Goal: Task Accomplishment & Management: Complete application form

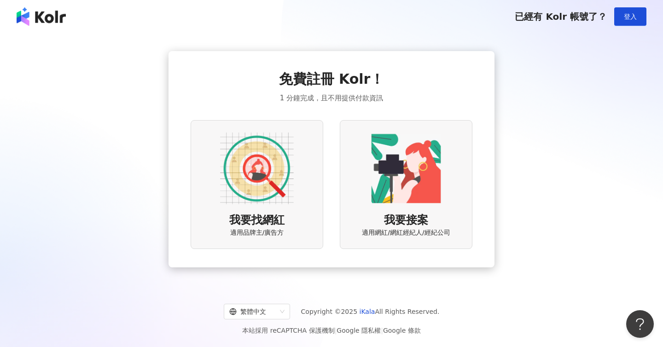
click at [269, 209] on div "我要找網紅 適用品牌主/廣告方" at bounding box center [257, 184] width 133 height 129
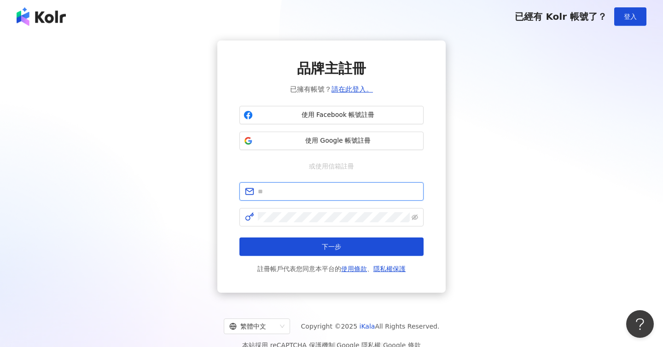
click at [347, 195] on input "text" at bounding box center [338, 192] width 160 height 10
type input "**********"
click at [240, 238] on button "下一步" at bounding box center [332, 247] width 184 height 18
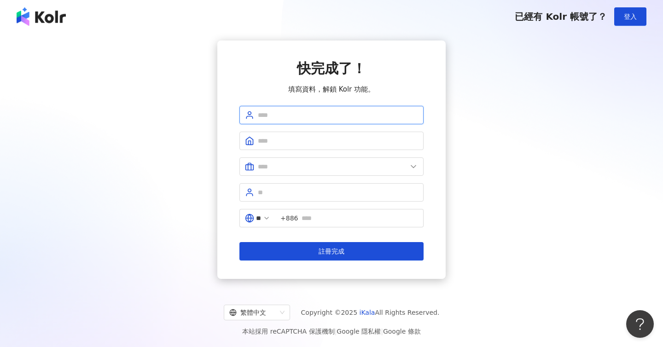
click at [346, 113] on input "text" at bounding box center [338, 115] width 160 height 10
type input "*"
type input "*****"
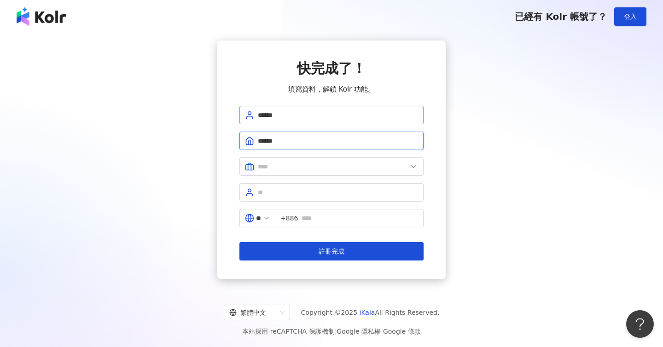
type input "******"
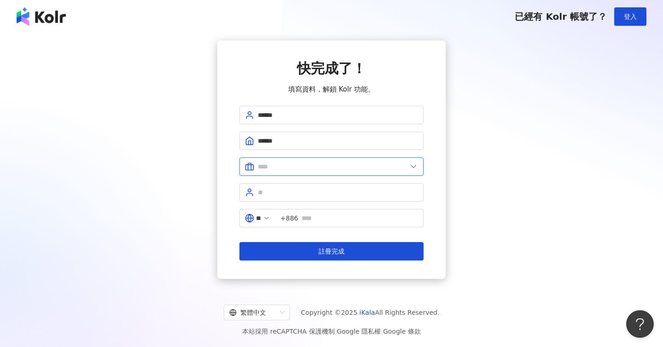
click at [374, 171] on input "text" at bounding box center [332, 167] width 149 height 10
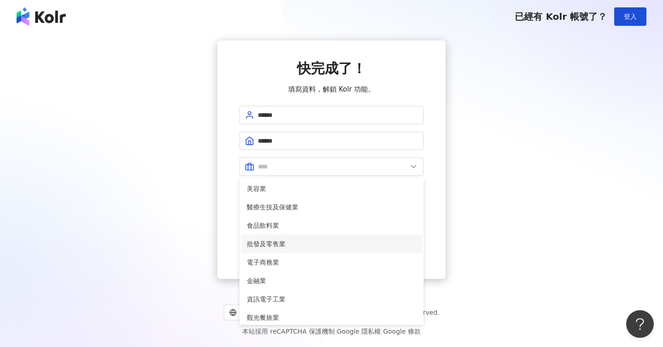
click at [354, 245] on span "批發及零售業" at bounding box center [332, 244] width 170 height 10
type input "******"
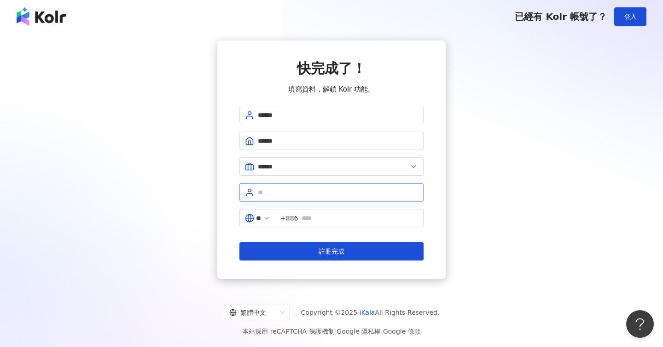
click at [345, 201] on span at bounding box center [332, 192] width 184 height 18
type input "*"
type input "**********"
click at [338, 222] on input "text" at bounding box center [360, 218] width 117 height 10
type input "**********"
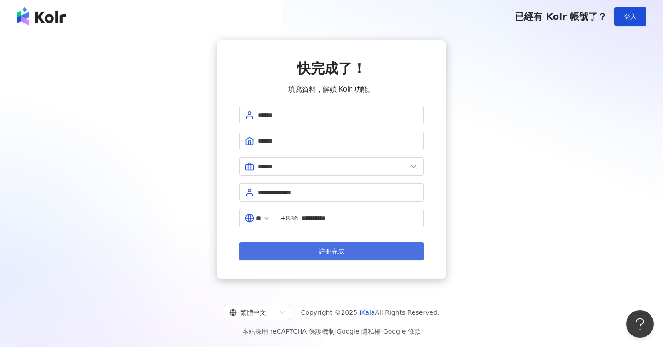
click at [343, 249] on span "註冊完成" at bounding box center [332, 251] width 26 height 7
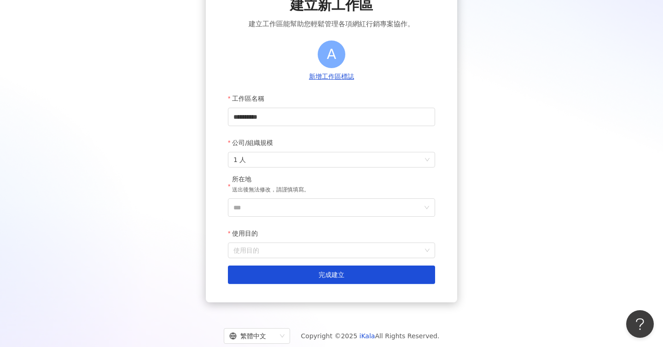
scroll to position [88, 0]
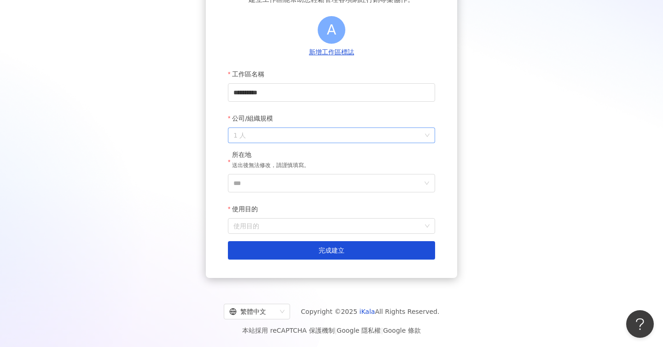
click at [324, 137] on span "1 人" at bounding box center [332, 135] width 196 height 15
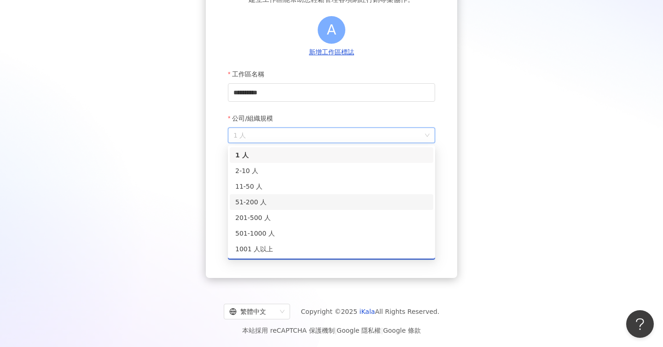
click at [304, 199] on div "51-200 人" at bounding box center [331, 202] width 193 height 10
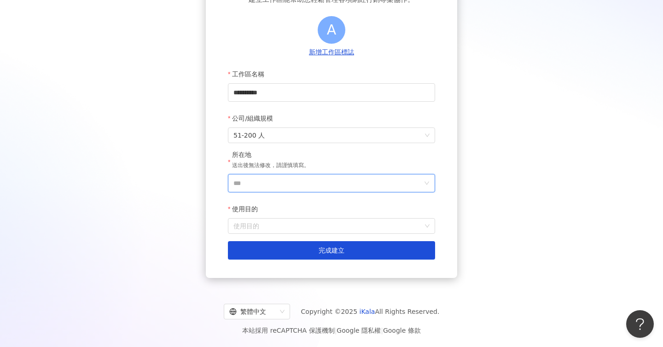
click at [305, 187] on input "***" at bounding box center [328, 184] width 189 height 18
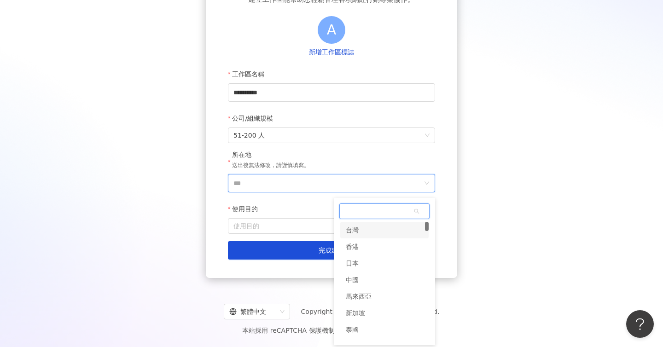
click at [361, 229] on div "台灣" at bounding box center [384, 230] width 88 height 17
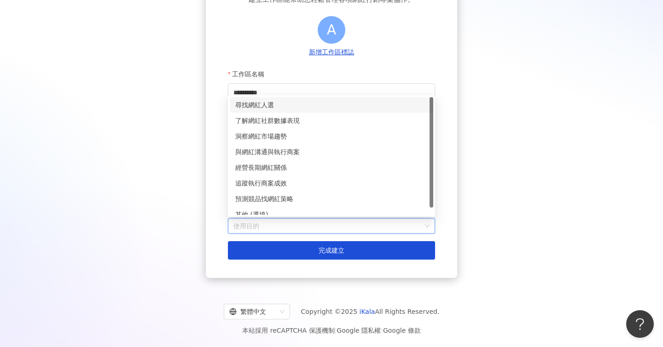
click at [333, 229] on input "使用目的" at bounding box center [332, 226] width 196 height 15
click at [319, 109] on div "尋找網紅人選" at bounding box center [331, 105] width 193 height 10
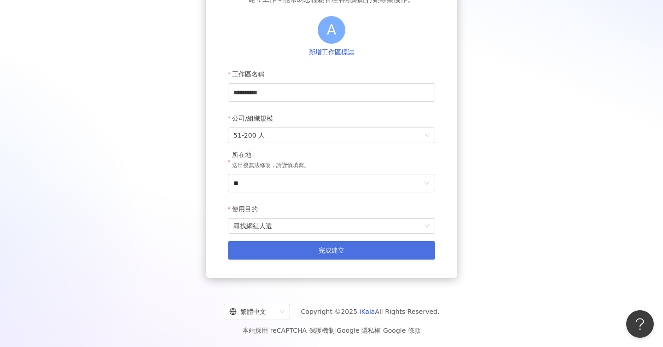
click at [322, 246] on button "完成建立" at bounding box center [331, 250] width 207 height 18
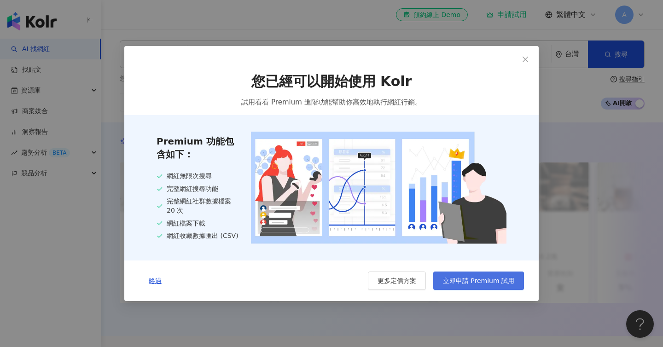
click at [479, 283] on span "立即申請 Premium 試用" at bounding box center [478, 280] width 71 height 7
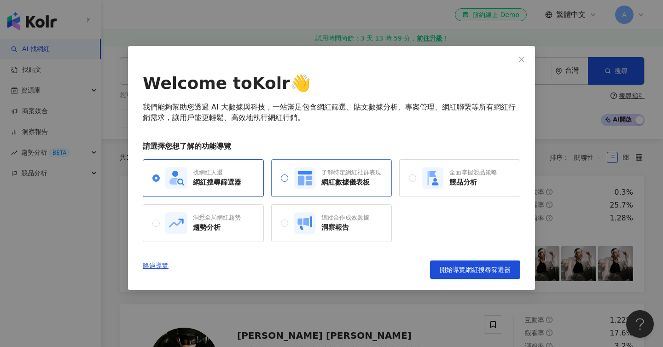
click at [330, 187] on div "了解特定網紅社群表現 網紅數據儀表板" at bounding box center [338, 178] width 88 height 22
click at [529, 59] on span "Close" at bounding box center [522, 59] width 18 height 7
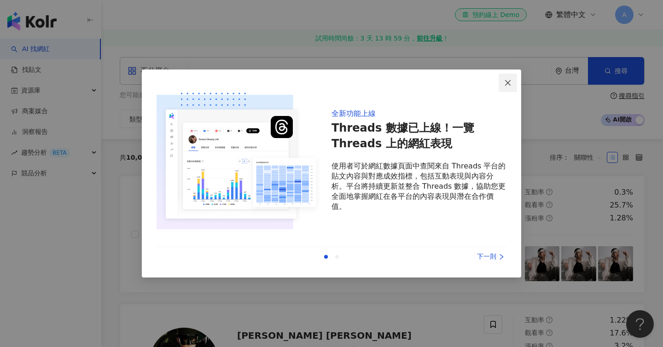
click at [514, 81] on span "Close" at bounding box center [508, 82] width 18 height 7
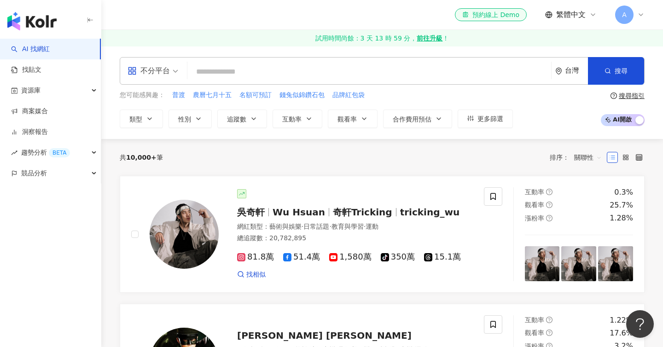
click at [169, 73] on div "不分平台" at bounding box center [149, 71] width 42 height 15
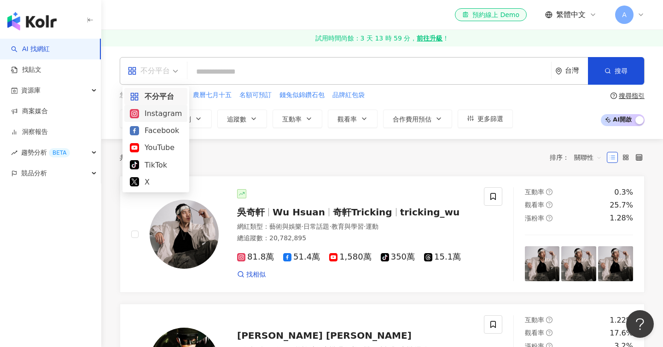
click at [166, 117] on div "Instagram" at bounding box center [156, 114] width 52 height 12
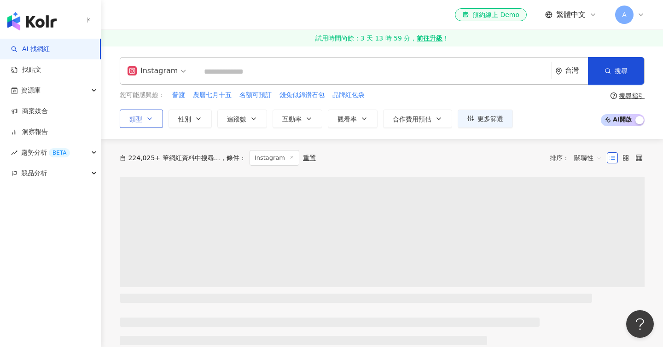
click at [140, 118] on span "類型" at bounding box center [135, 119] width 13 height 7
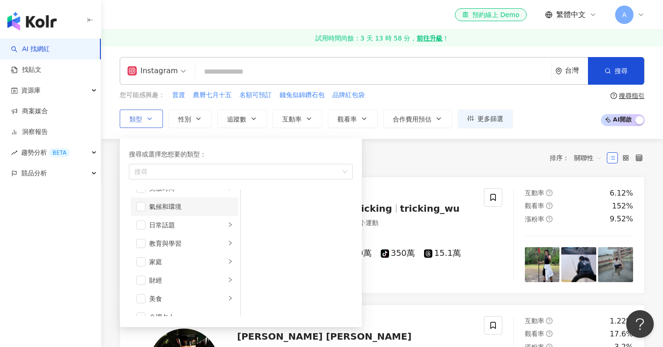
scroll to position [2, 0]
click at [199, 174] on div "button" at bounding box center [236, 171] width 210 height 7
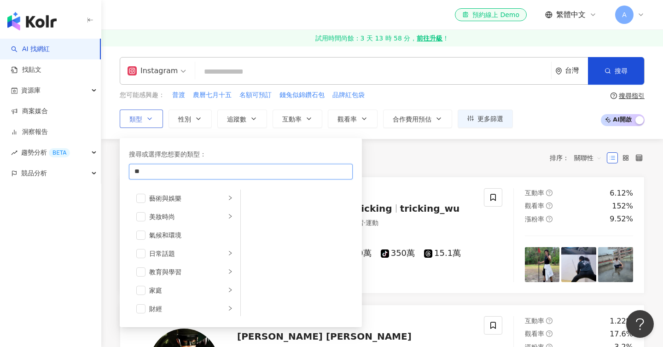
type input "*"
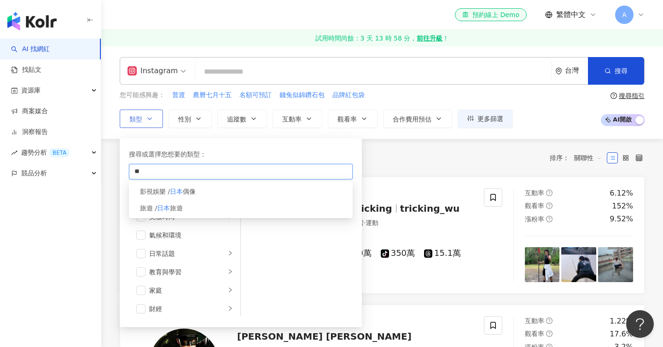
type input "*"
click at [167, 216] on div "美妝時尚" at bounding box center [187, 217] width 76 height 10
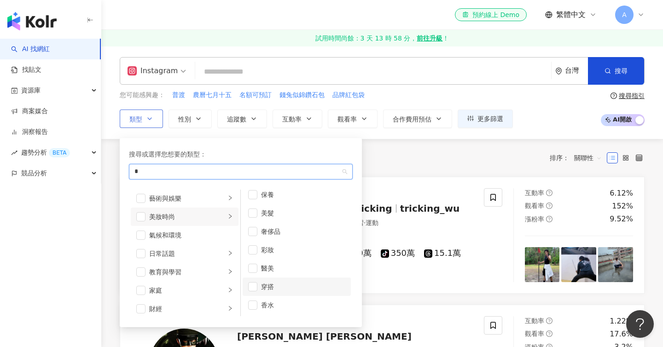
click at [279, 283] on div "穿搭" at bounding box center [303, 287] width 84 height 10
type input "*"
click at [242, 152] on div "搜尋或選擇您想要的類型：" at bounding box center [241, 154] width 224 height 10
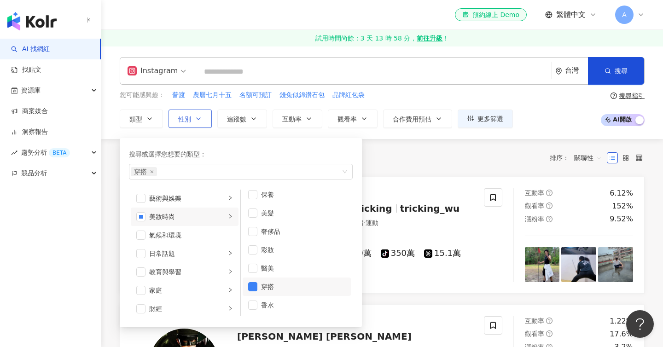
click at [196, 126] on button "性別" at bounding box center [190, 119] width 43 height 18
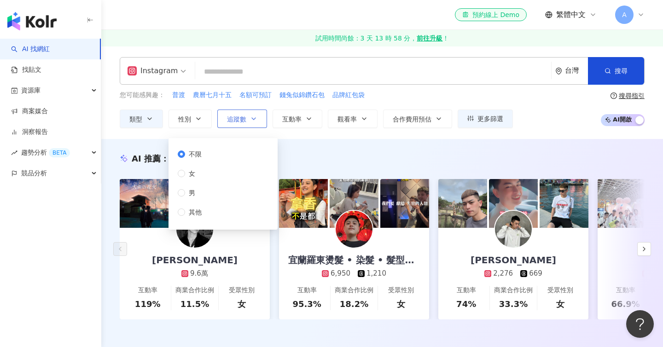
click at [239, 122] on span "追蹤數" at bounding box center [236, 119] width 19 height 7
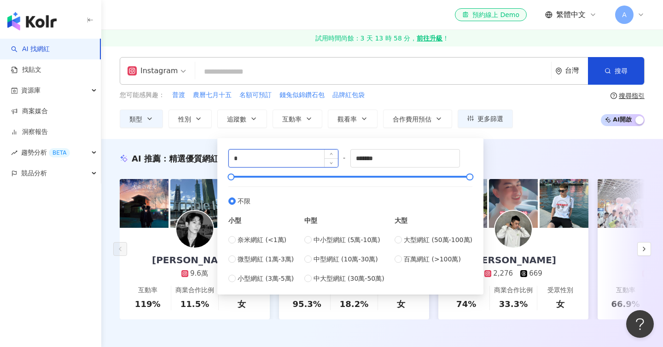
click at [272, 153] on input "*" at bounding box center [283, 159] width 109 height 18
type input "*"
type input "****"
drag, startPoint x: 397, startPoint y: 155, endPoint x: 358, endPoint y: 157, distance: 38.7
click at [358, 157] on input "*******" at bounding box center [405, 159] width 109 height 18
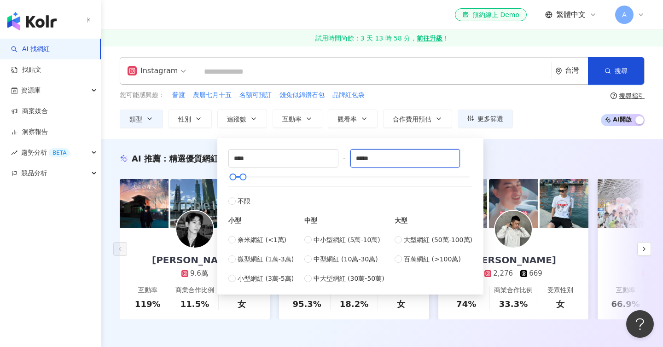
type input "*****"
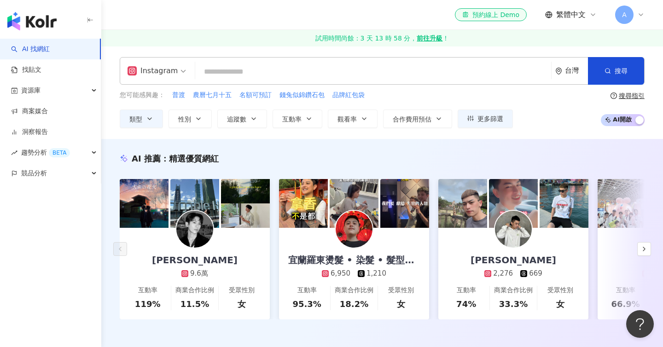
click at [506, 143] on div "AI 推薦 ： 精選優質網紅 Leiro Lai 9.6萬 互動率 119% 商業合作比例 11.5% 受眾性別 女 宜蘭羅東燙髮 • 染髮 • 髮型設計師安…" at bounding box center [382, 246] width 562 height 214
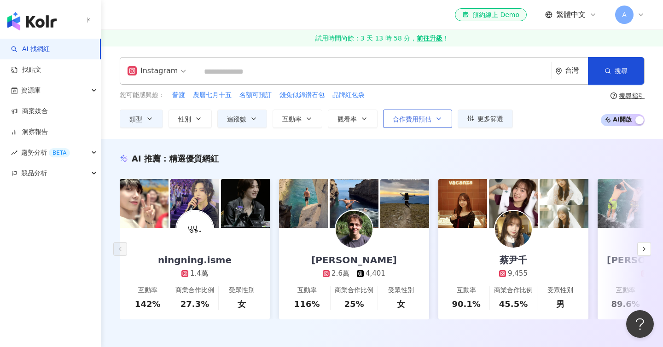
click at [402, 124] on button "合作費用預估" at bounding box center [417, 119] width 69 height 18
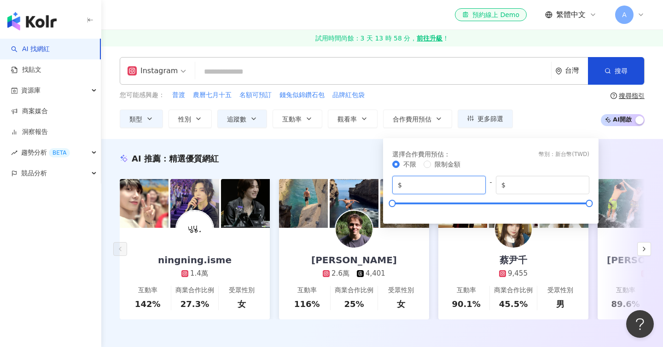
click at [435, 182] on input "*" at bounding box center [442, 185] width 76 height 10
drag, startPoint x: 552, startPoint y: 184, endPoint x: 514, endPoint y: 184, distance: 37.8
click at [514, 184] on input "*******" at bounding box center [546, 185] width 76 height 10
drag, startPoint x: 547, startPoint y: 123, endPoint x: 529, endPoint y: 123, distance: 18.0
click at [547, 123] on div "您可能感興趣： 普渡 農曆七月十五 名額可預訂 錢兔似錦鑽石包 品牌紅包袋 類型 性別 追蹤數 互動率 觀看率 合作費用預估 更多篩選 不限 女 男 其他 *…" at bounding box center [382, 109] width 525 height 38
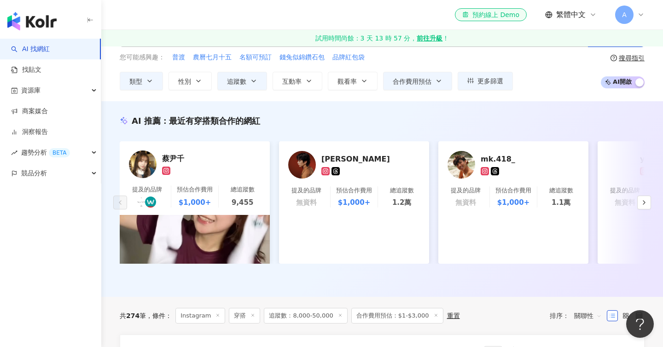
scroll to position [35, 0]
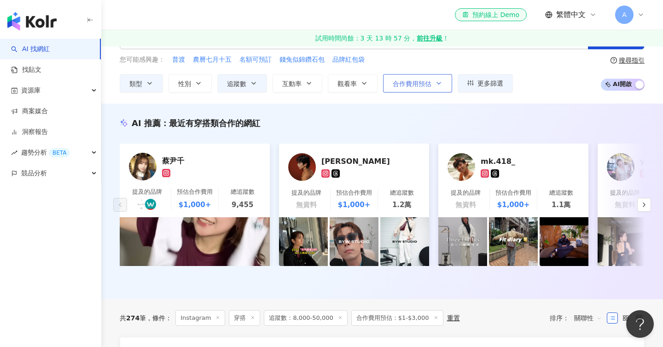
click at [408, 82] on span "合作費用預估" at bounding box center [412, 83] width 39 height 7
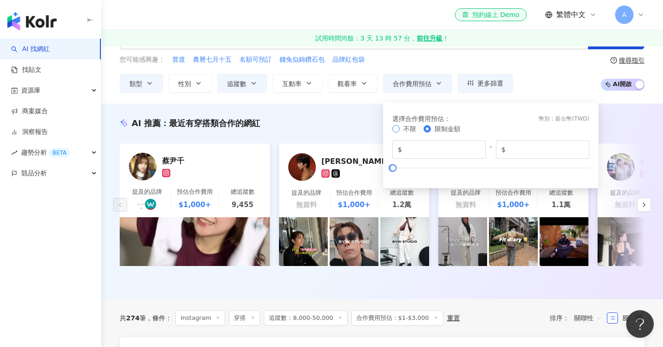
type input "*******"
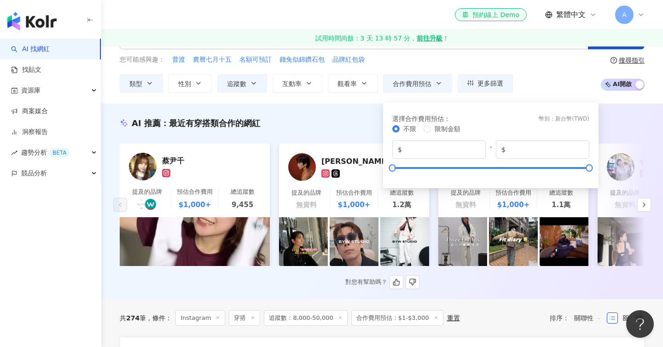
click at [368, 121] on div "AI 推薦 ： 最近有穿搭類合作的網紅" at bounding box center [382, 123] width 525 height 12
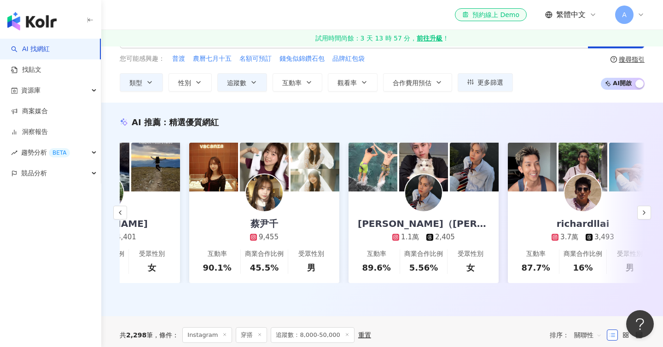
scroll to position [35, 0]
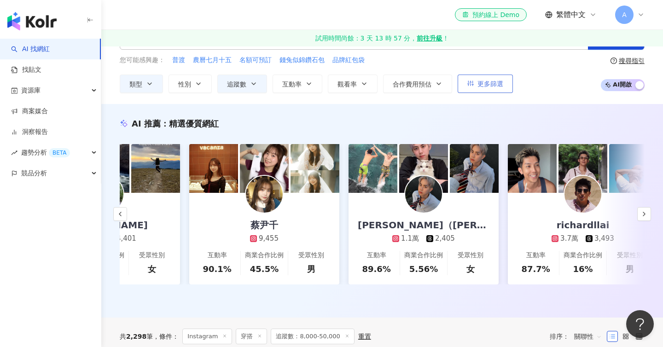
click at [485, 84] on span "更多篩選" at bounding box center [491, 83] width 26 height 7
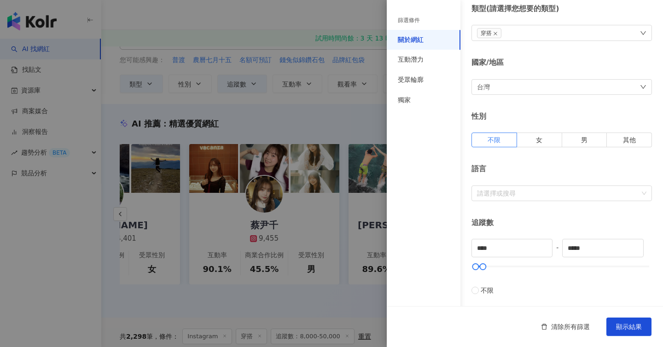
scroll to position [49, 0]
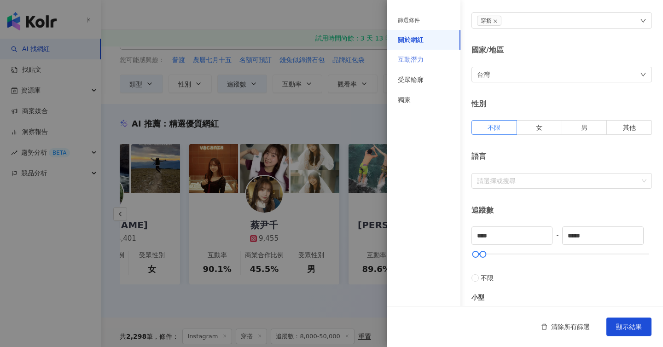
click at [421, 64] on div "互動潛力" at bounding box center [424, 60] width 74 height 20
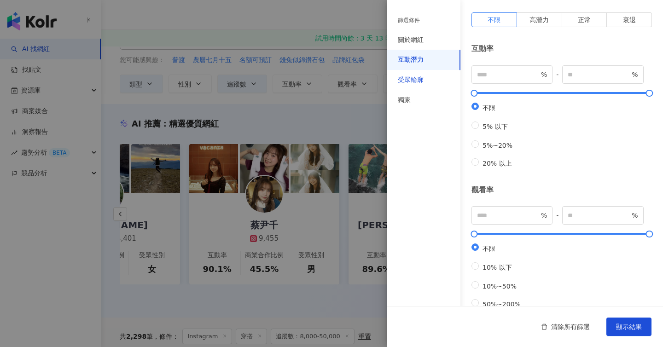
click at [416, 77] on div "受眾輪廓" at bounding box center [411, 80] width 26 height 9
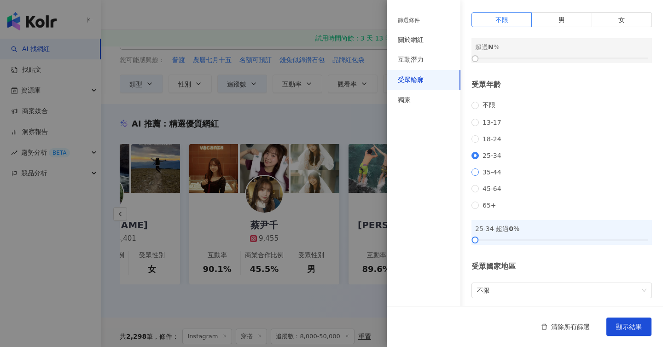
click at [477, 176] on label "35-44" at bounding box center [489, 172] width 34 height 7
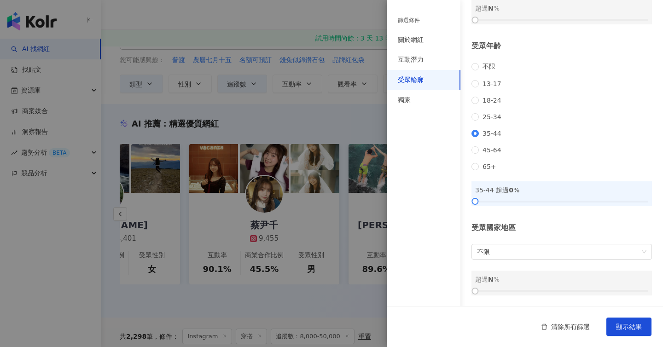
scroll to position [103, 0]
click at [519, 249] on span "不限" at bounding box center [562, 252] width 170 height 15
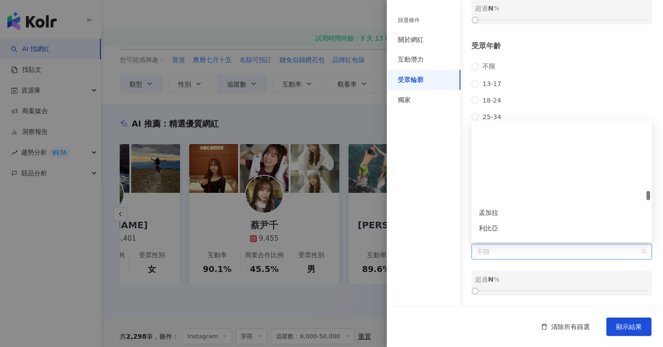
scroll to position [1979, 0]
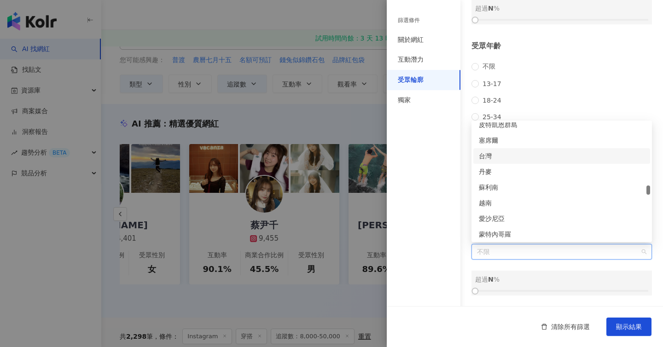
click at [504, 157] on div "台灣" at bounding box center [562, 156] width 166 height 10
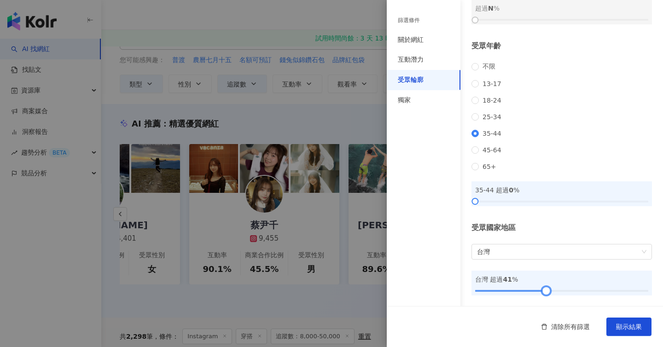
drag, startPoint x: 476, startPoint y: 290, endPoint x: 560, endPoint y: 290, distance: 83.8
click at [549, 290] on div at bounding box center [546, 291] width 5 height 5
drag, startPoint x: 560, startPoint y: 290, endPoint x: 579, endPoint y: 291, distance: 19.4
click at [579, 291] on div at bounding box center [577, 291] width 5 height 5
click at [426, 64] on div "互動潛力" at bounding box center [424, 60] width 74 height 20
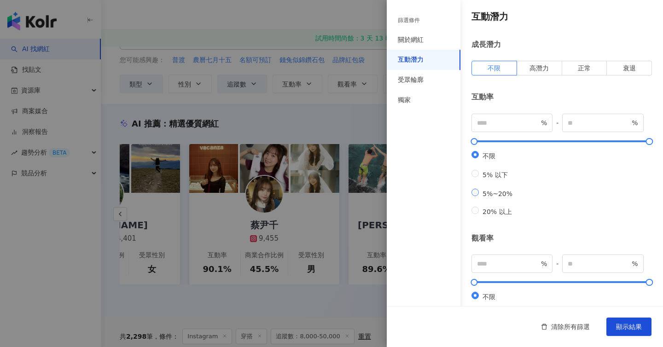
scroll to position [0, 0]
click at [532, 70] on span "高潛力" at bounding box center [539, 68] width 19 height 7
click at [636, 324] on span "顯示結果" at bounding box center [629, 326] width 26 height 7
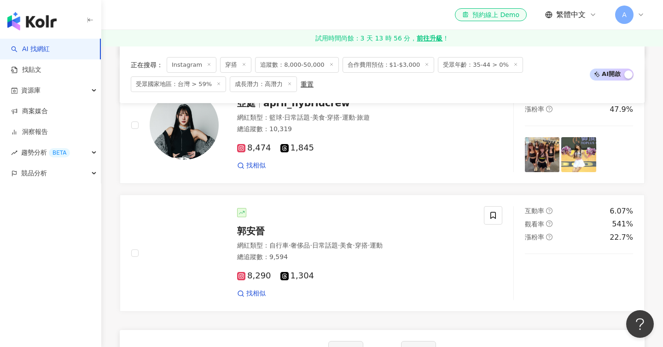
scroll to position [306, 0]
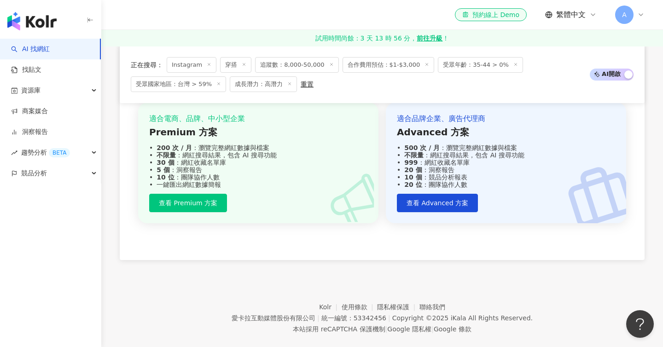
click at [426, 64] on line at bounding box center [427, 65] width 2 height 2
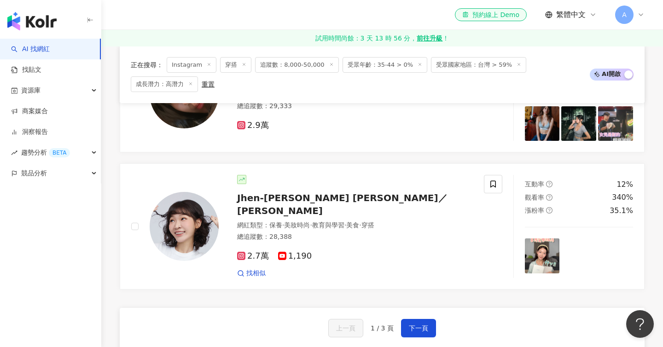
scroll to position [1514, 0]
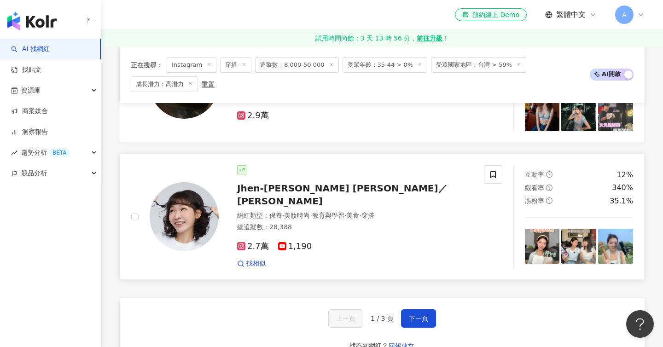
click at [306, 183] on span "Jhen-[PERSON_NAME] [PERSON_NAME]／[PERSON_NAME]" at bounding box center [342, 195] width 210 height 24
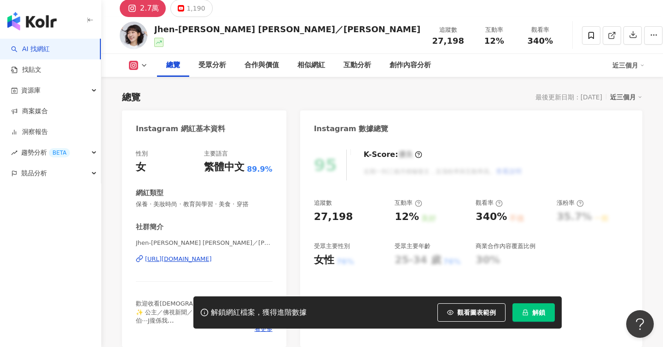
scroll to position [65, 0]
